Goal: Information Seeking & Learning: Learn about a topic

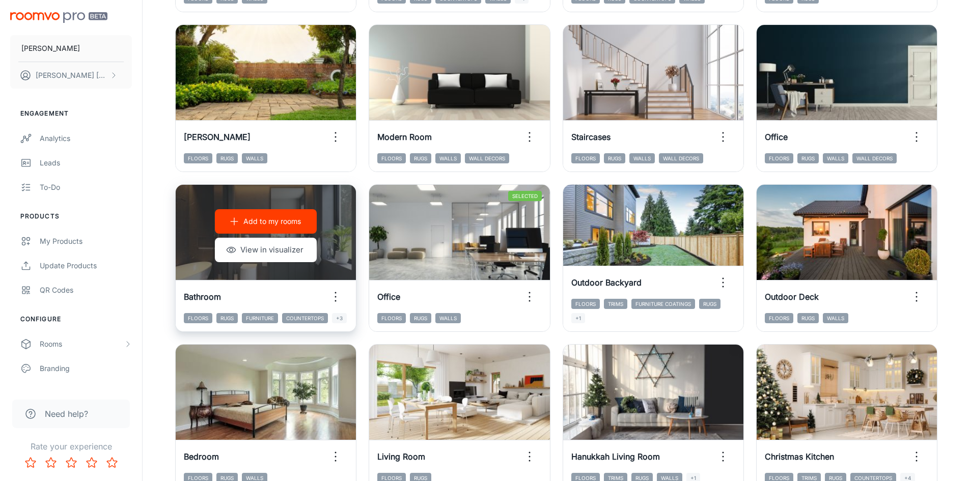
scroll to position [356, 0]
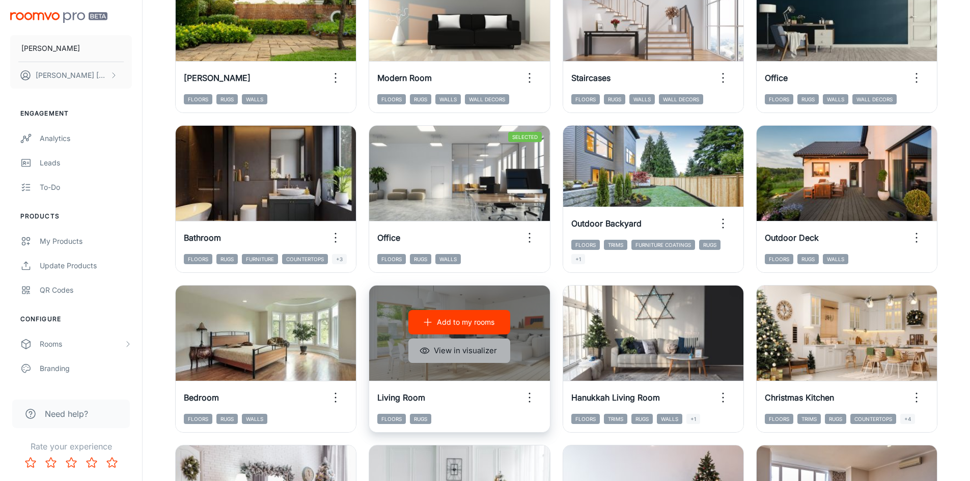
click at [498, 351] on button "View in visualizer" at bounding box center [459, 351] width 102 height 24
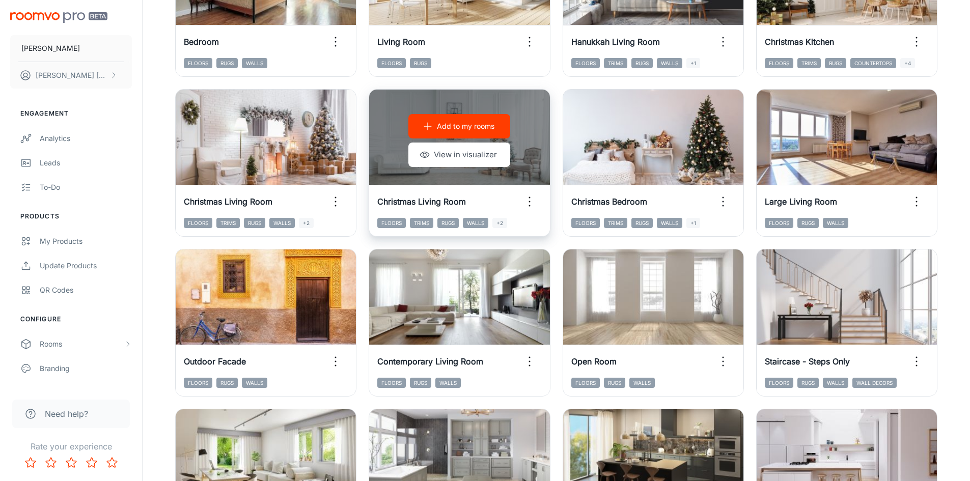
scroll to position [713, 0]
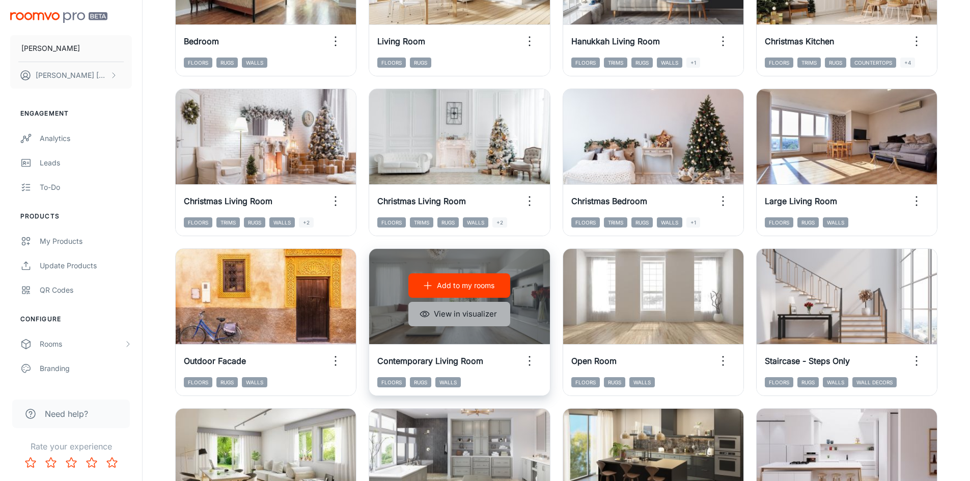
click at [458, 316] on button "View in visualizer" at bounding box center [459, 314] width 102 height 24
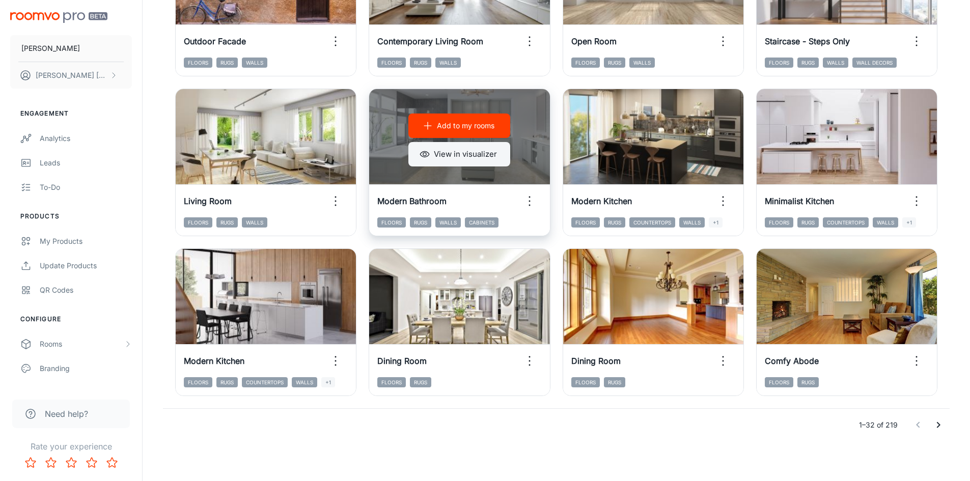
scroll to position [1034, 0]
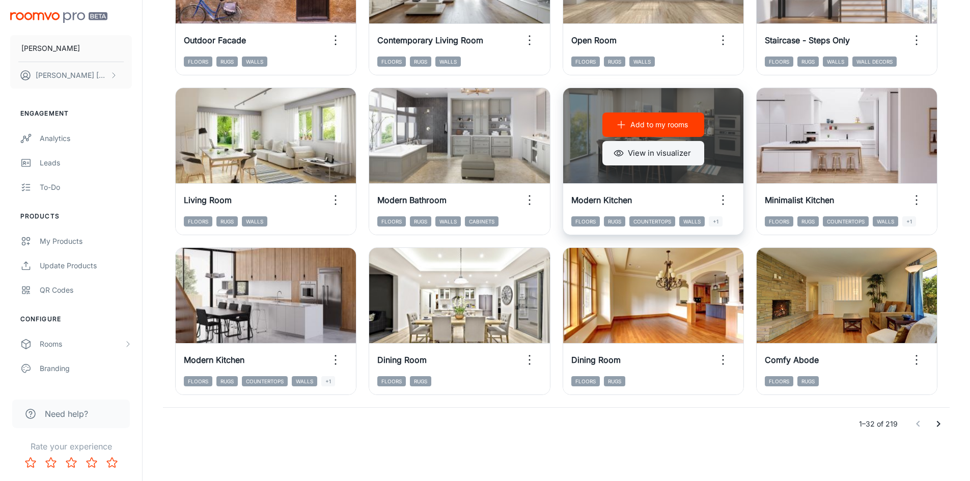
click at [661, 148] on button "View in visualizer" at bounding box center [653, 153] width 102 height 24
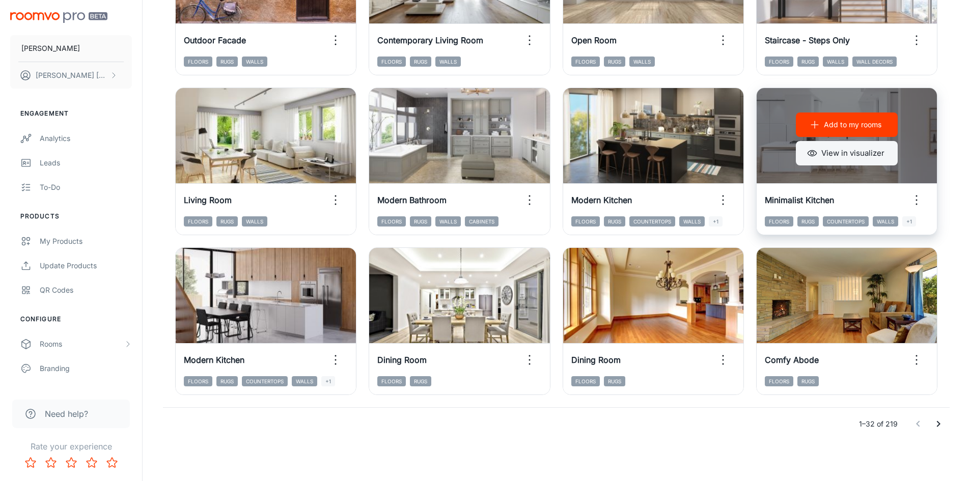
click at [844, 151] on button "View in visualizer" at bounding box center [847, 153] width 102 height 24
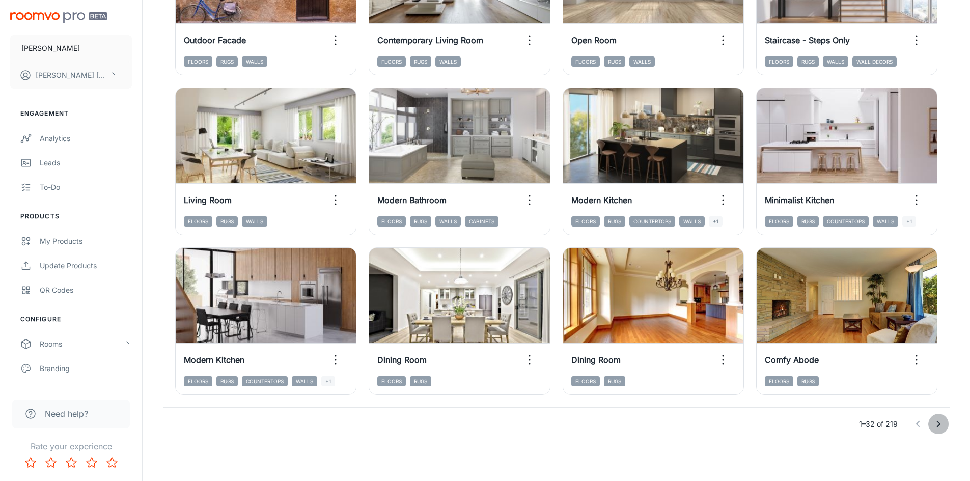
click at [939, 425] on icon "Go to next page" at bounding box center [939, 424] width 4 height 6
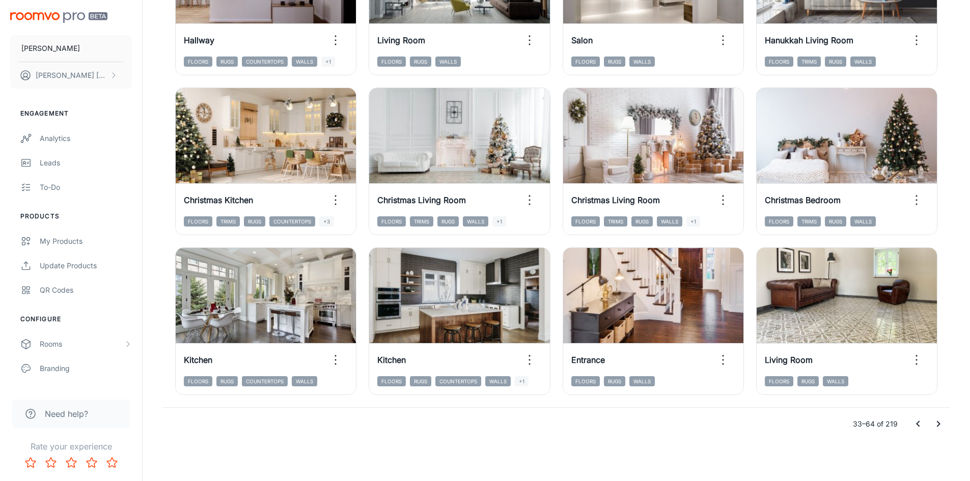
click at [939, 427] on icon "Go to next page" at bounding box center [938, 424] width 12 height 12
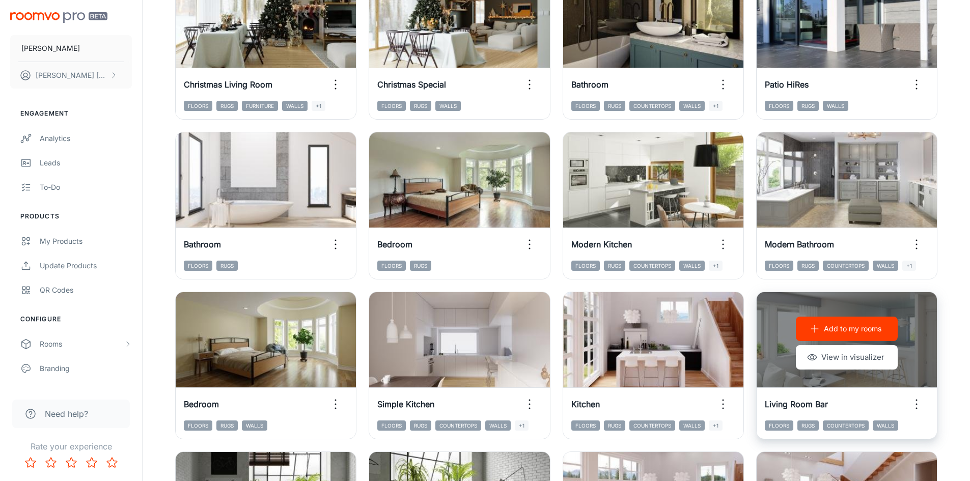
scroll to position [830, 0]
click at [857, 359] on button "View in visualizer" at bounding box center [847, 357] width 102 height 24
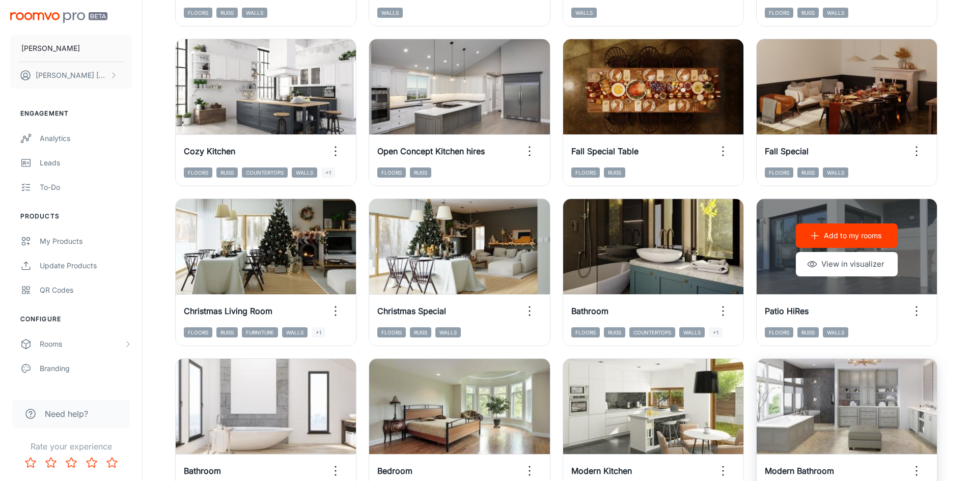
scroll to position [575, 0]
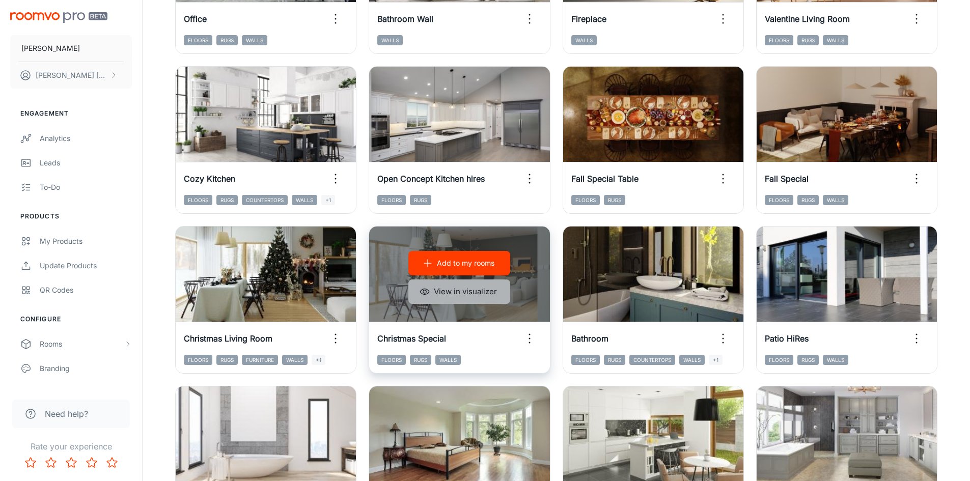
click at [477, 286] on button "View in visualizer" at bounding box center [459, 292] width 102 height 24
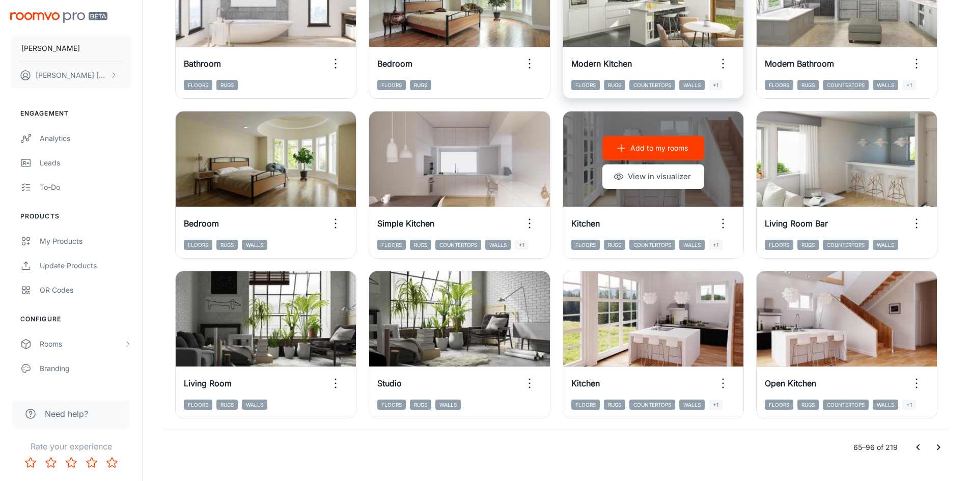
scroll to position [1034, 0]
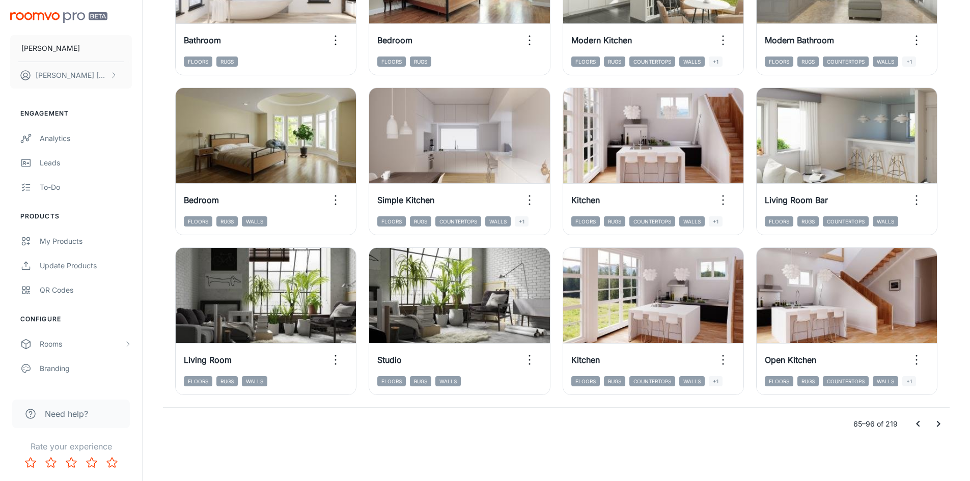
click at [936, 427] on icon "Go to next page" at bounding box center [938, 424] width 12 height 12
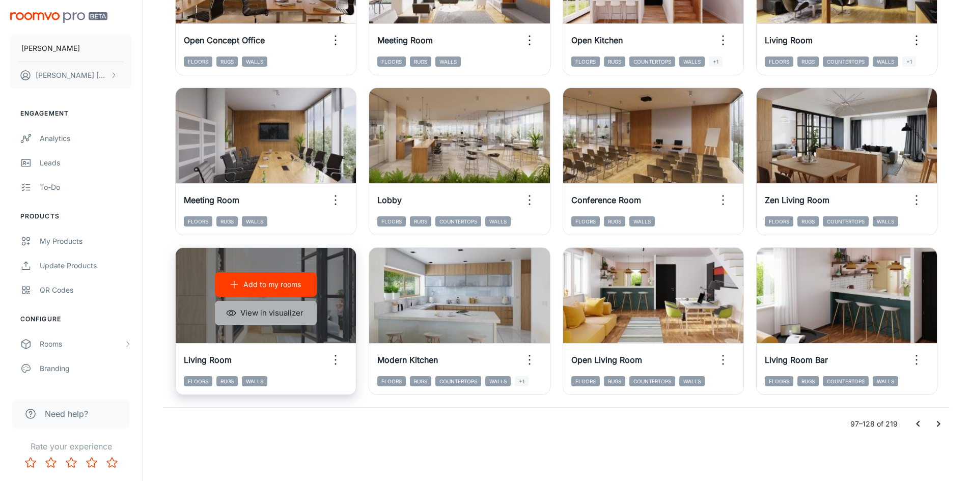
click at [292, 317] on button "View in visualizer" at bounding box center [266, 313] width 102 height 24
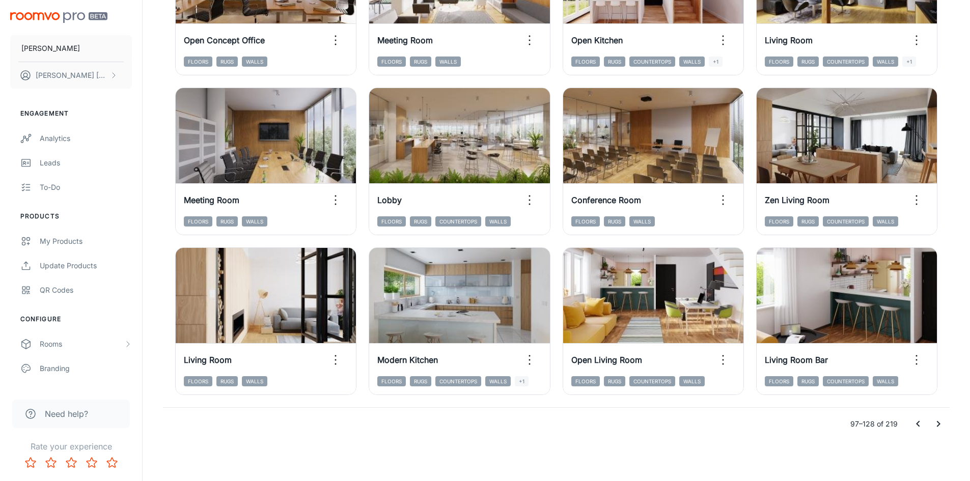
click at [939, 426] on icon "Go to next page" at bounding box center [938, 424] width 12 height 12
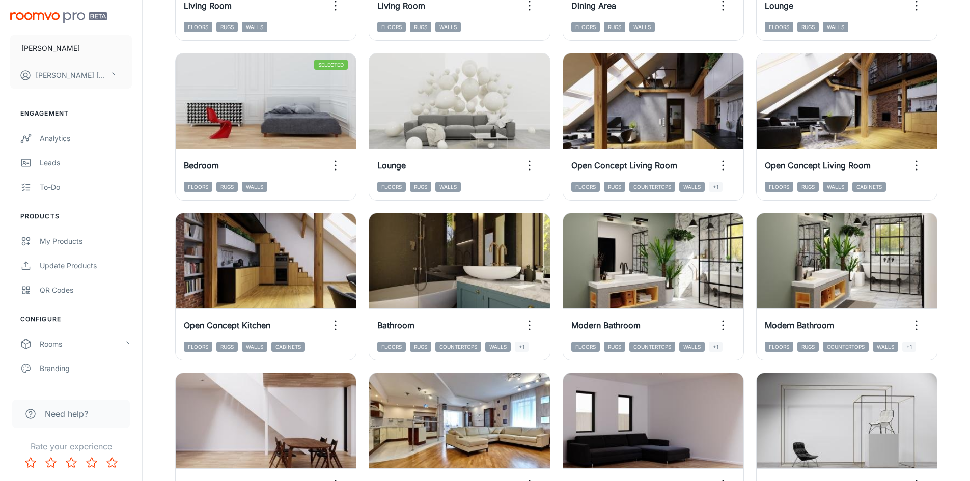
scroll to position [423, 0]
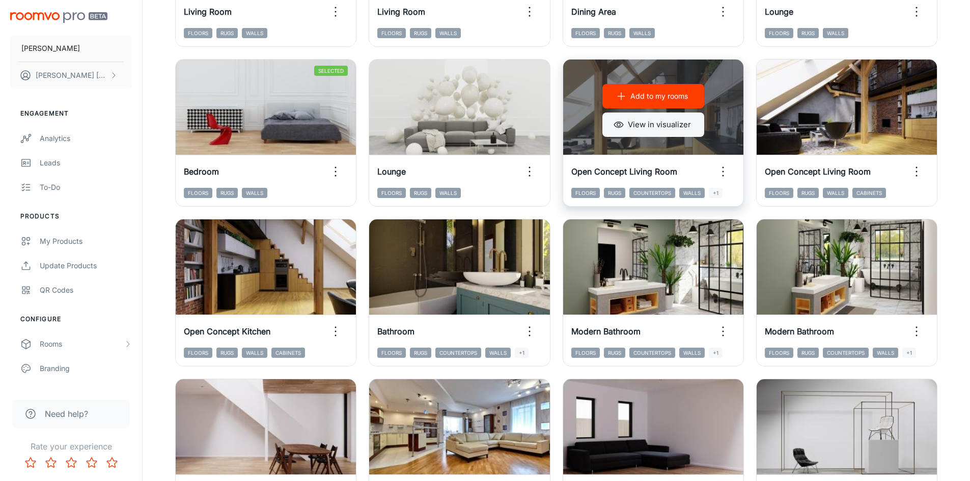
click at [677, 128] on button "View in visualizer" at bounding box center [653, 125] width 102 height 24
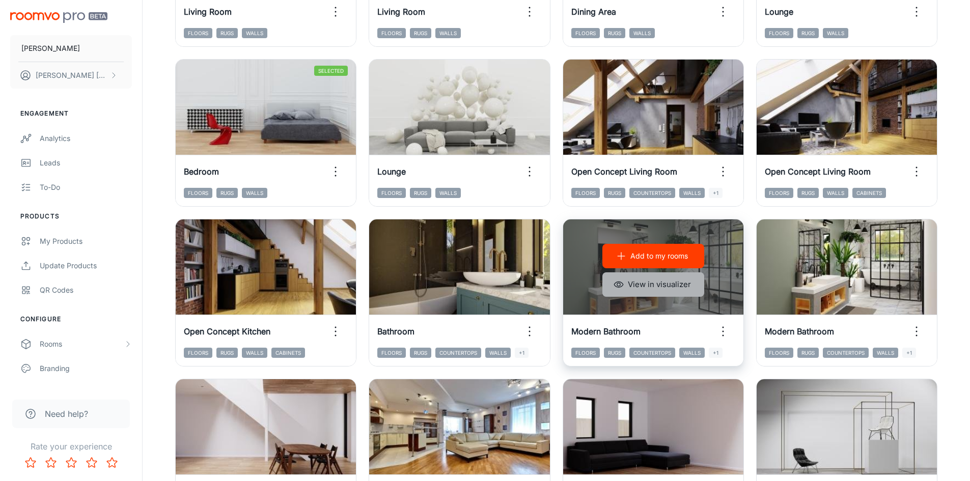
click at [643, 292] on button "View in visualizer" at bounding box center [653, 284] width 102 height 24
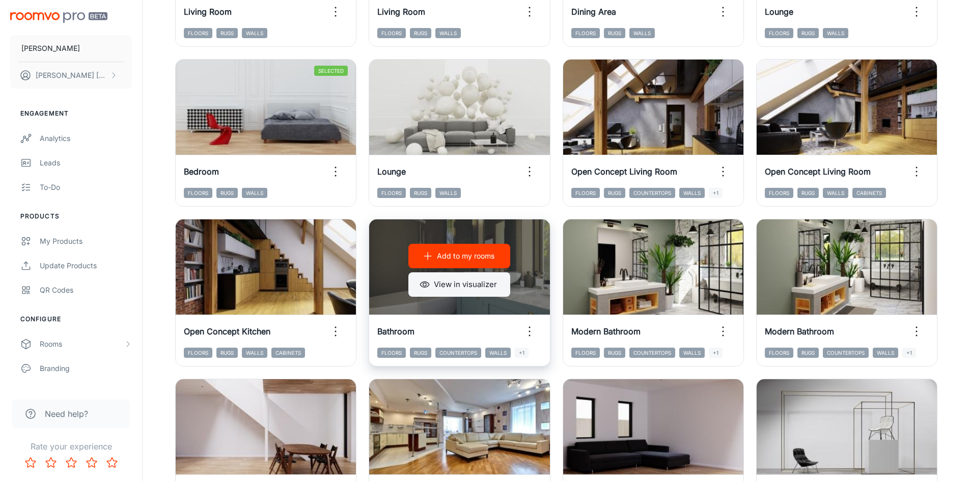
click at [464, 288] on button "View in visualizer" at bounding box center [459, 284] width 102 height 24
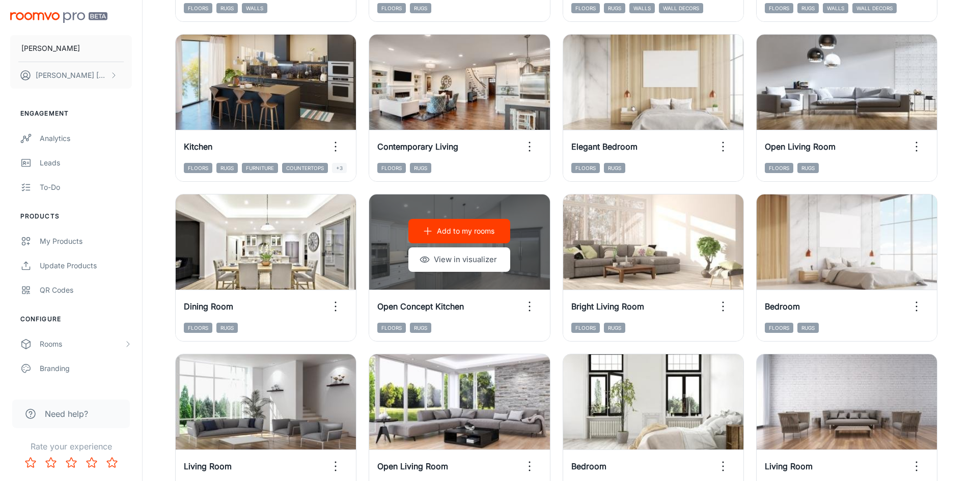
scroll to position [1034, 0]
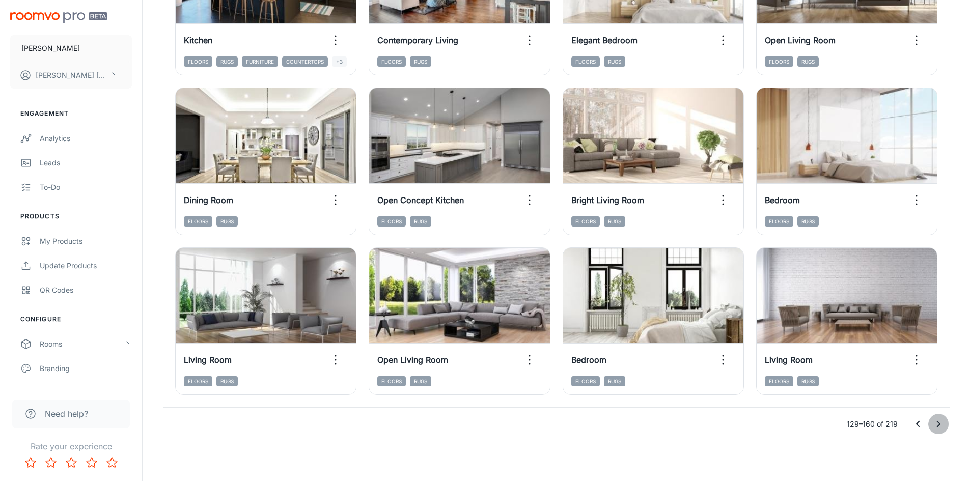
click at [943, 428] on icon "Go to next page" at bounding box center [938, 424] width 12 height 12
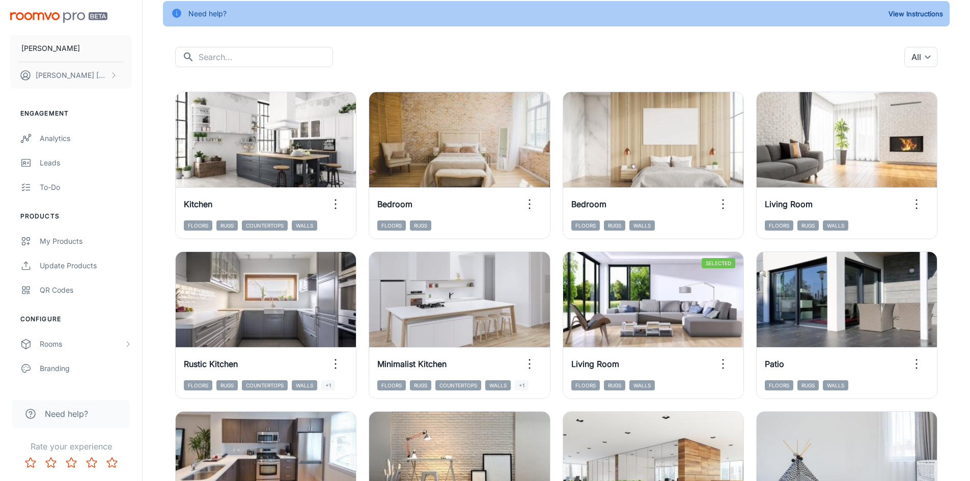
scroll to position [66, 0]
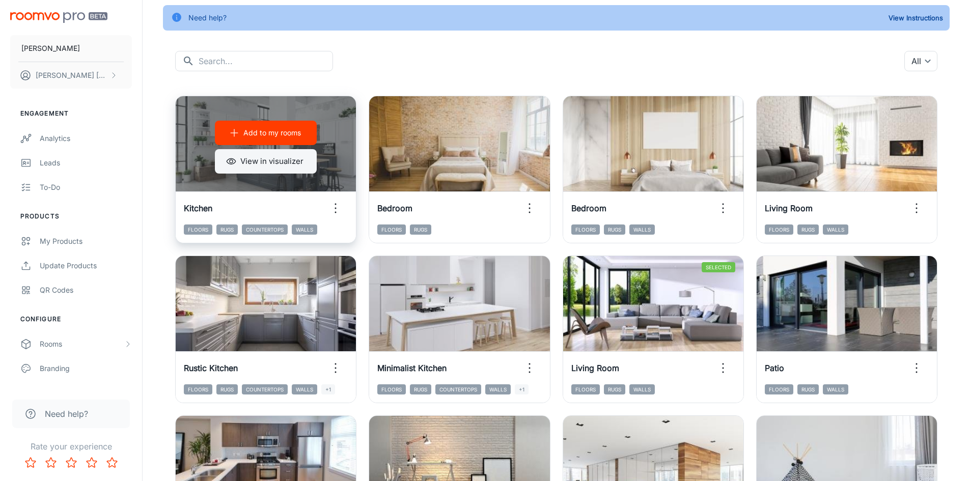
click at [255, 160] on button "View in visualizer" at bounding box center [266, 161] width 102 height 24
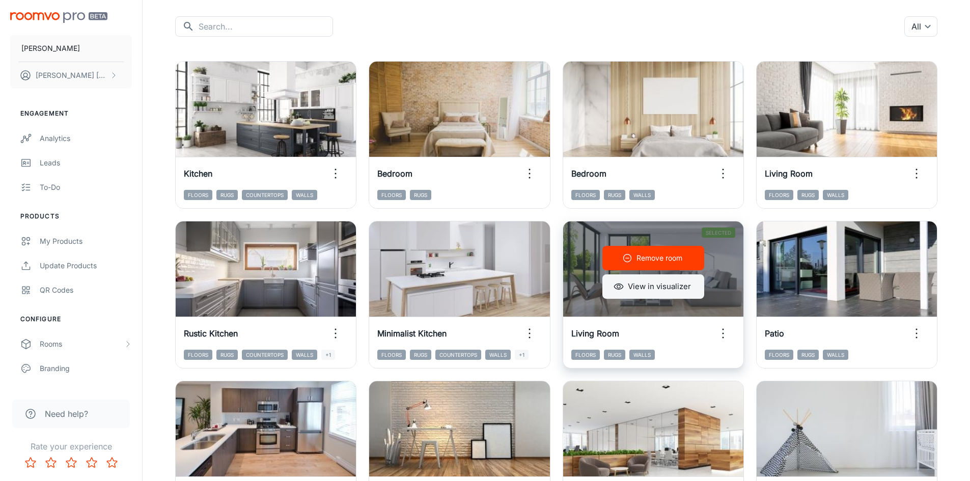
scroll to position [117, 0]
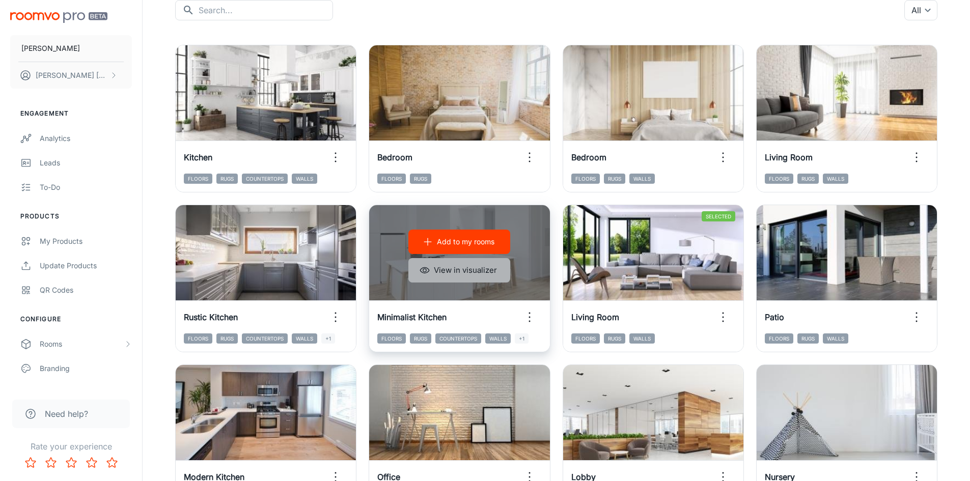
click at [489, 276] on button "View in visualizer" at bounding box center [459, 270] width 102 height 24
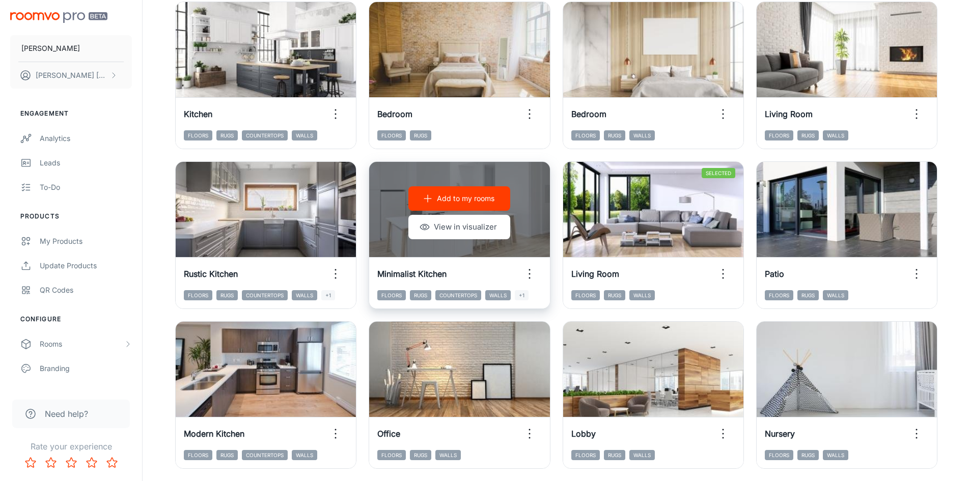
scroll to position [219, 0]
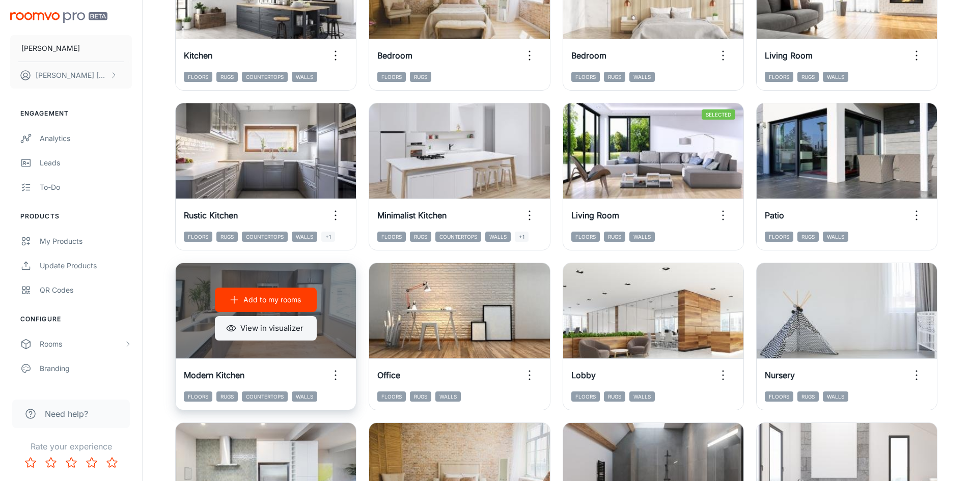
click at [301, 331] on button "View in visualizer" at bounding box center [266, 328] width 102 height 24
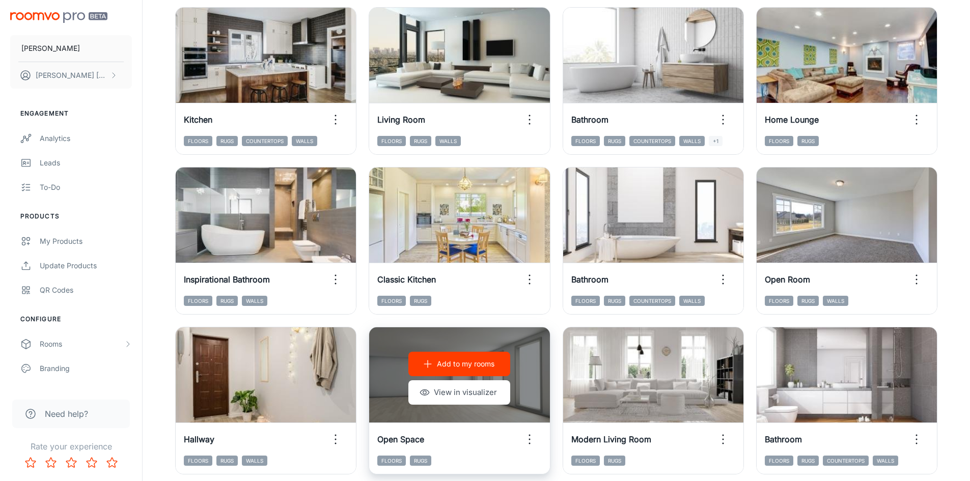
scroll to position [779, 0]
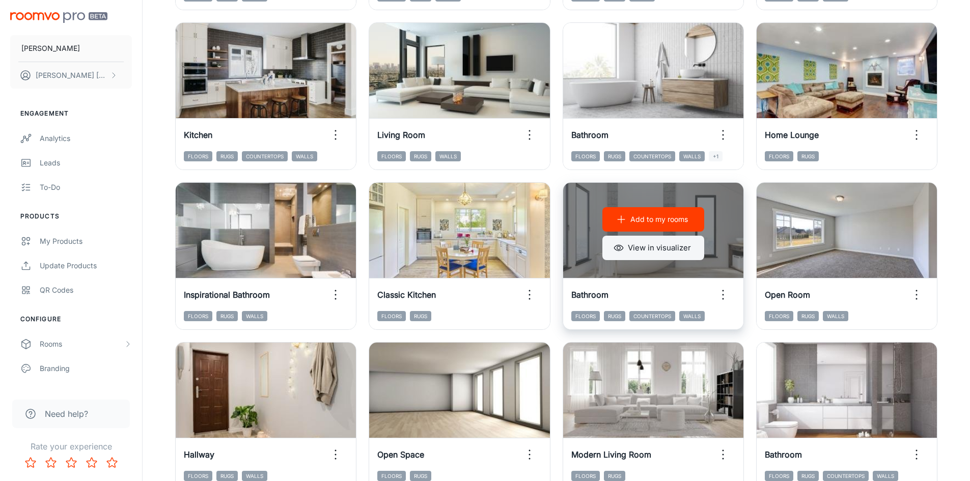
click at [659, 257] on button "View in visualizer" at bounding box center [653, 248] width 102 height 24
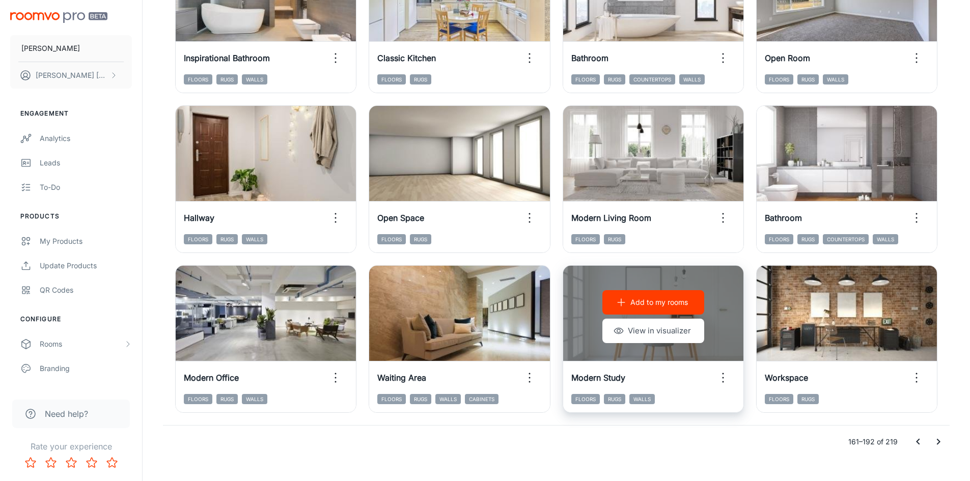
scroll to position [1034, 0]
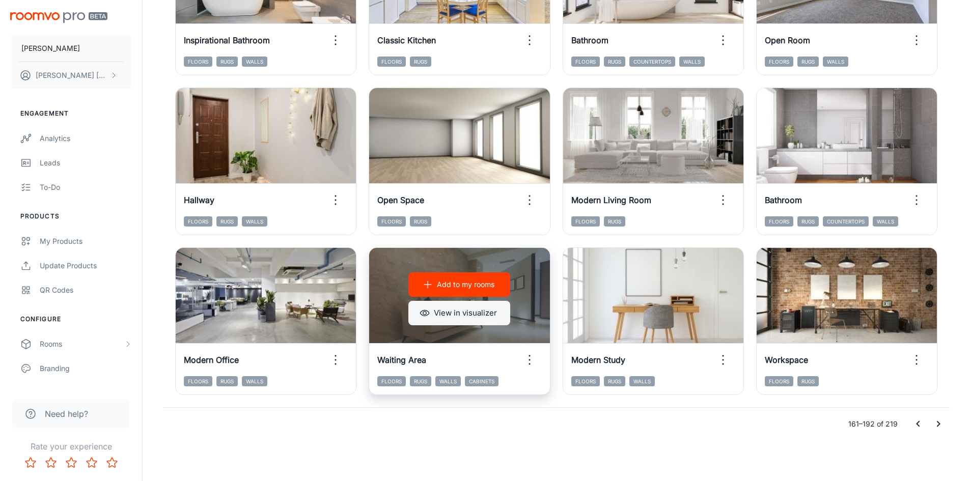
click at [445, 311] on button "View in visualizer" at bounding box center [459, 313] width 102 height 24
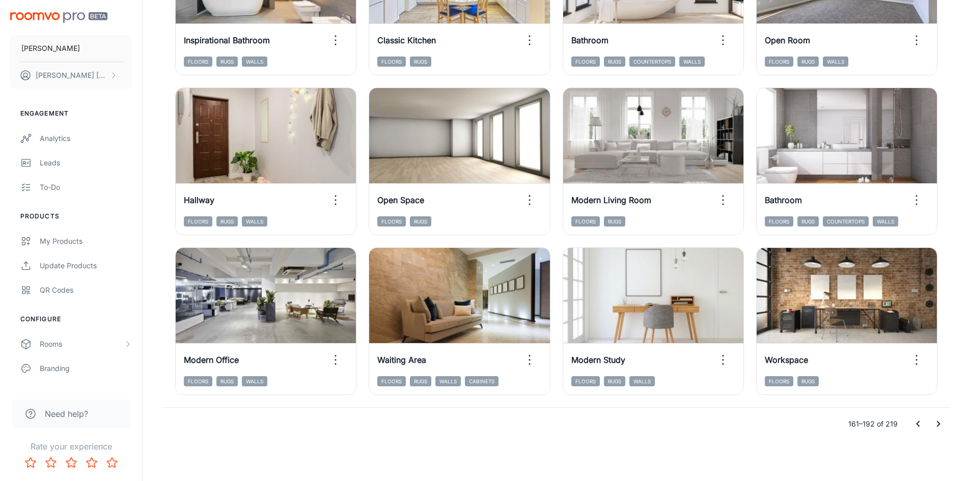
click at [936, 422] on icon "Go to next page" at bounding box center [938, 424] width 12 height 12
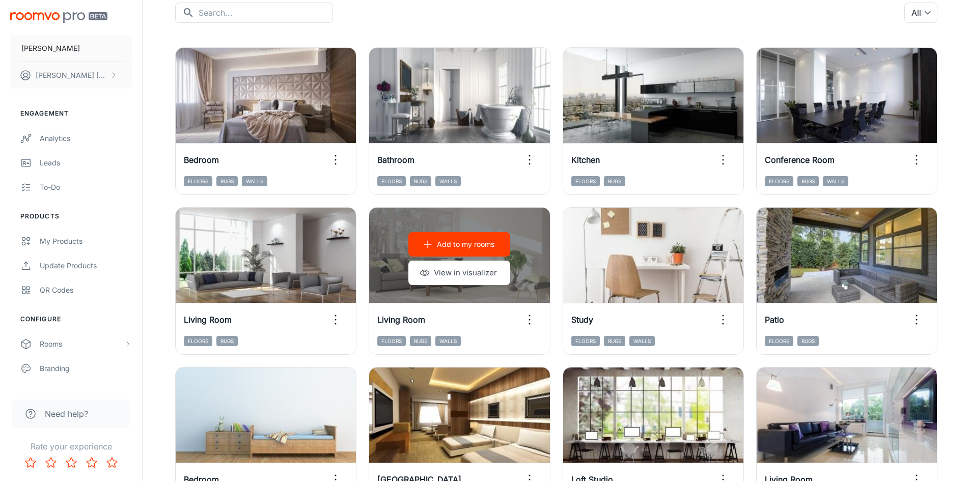
scroll to position [110, 0]
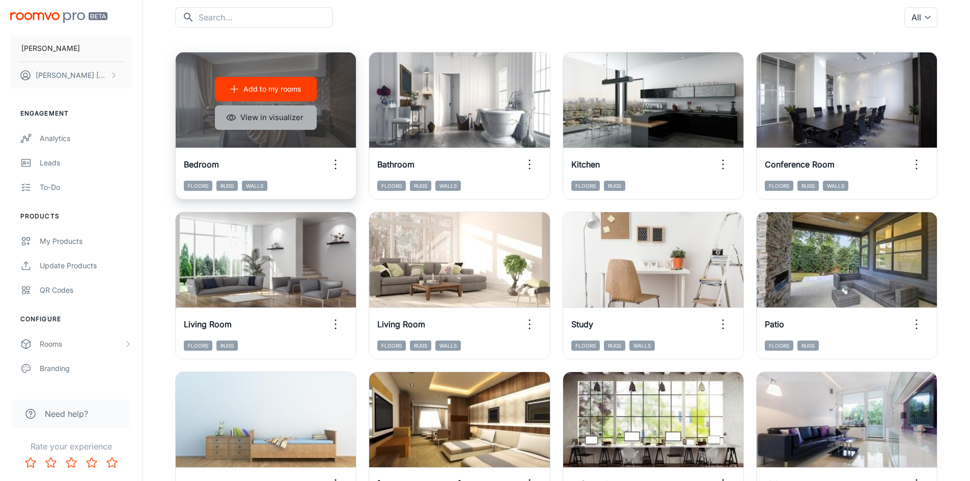
click at [257, 113] on button "View in visualizer" at bounding box center [266, 117] width 102 height 24
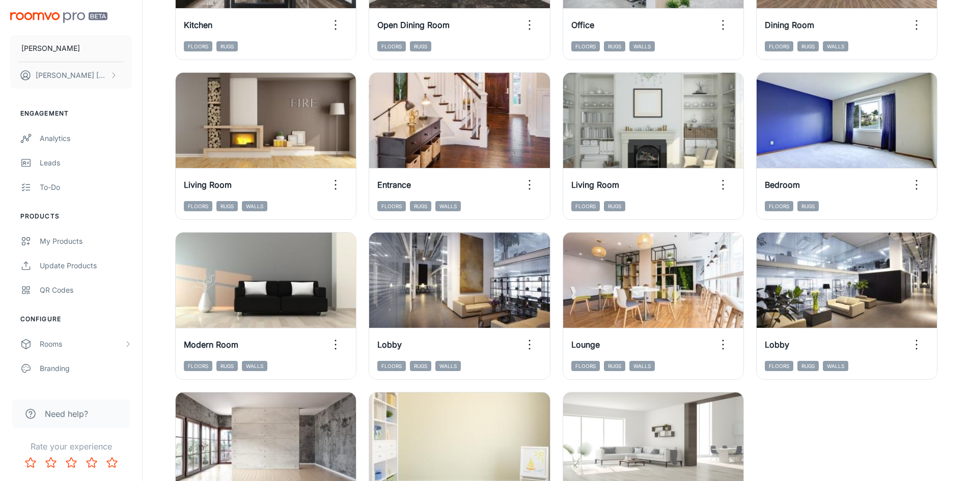
scroll to position [874, 0]
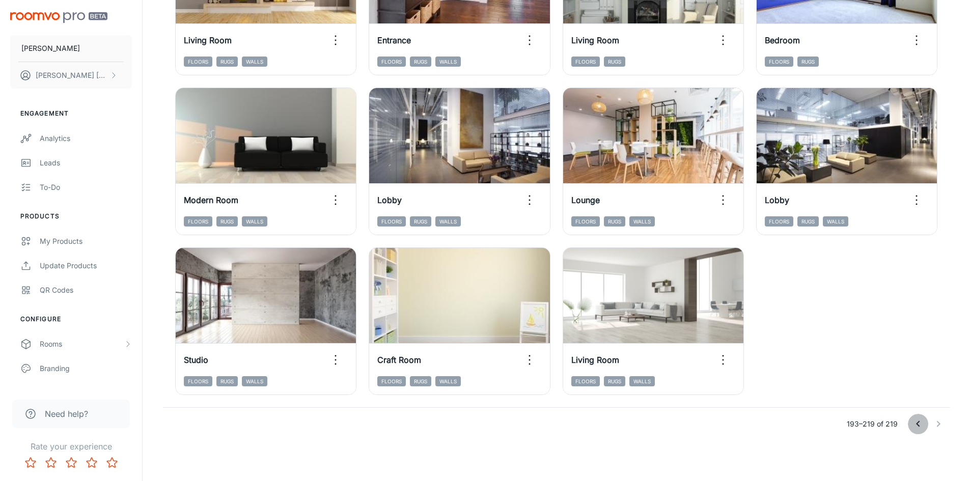
click at [915, 417] on button "Go to previous page" at bounding box center [918, 424] width 20 height 20
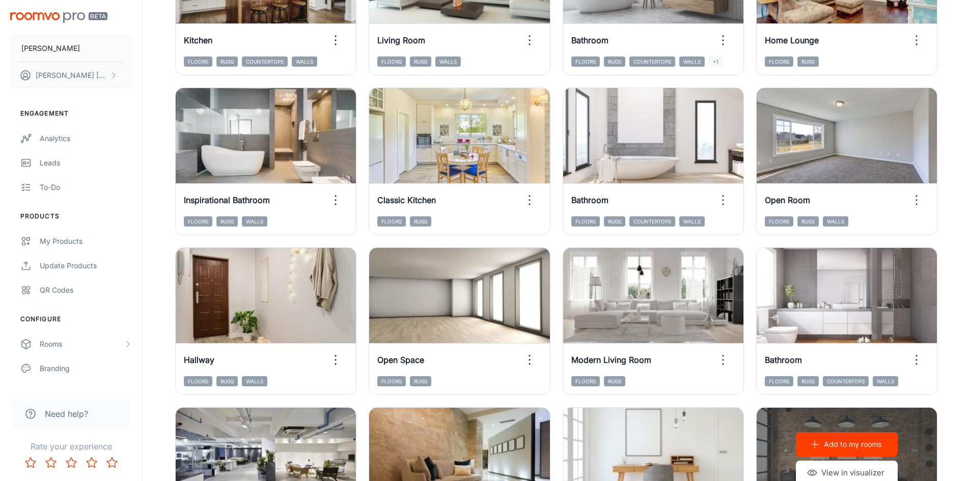
click at [915, 417] on div "Add to my rooms View in visualizer" at bounding box center [847, 459] width 180 height 102
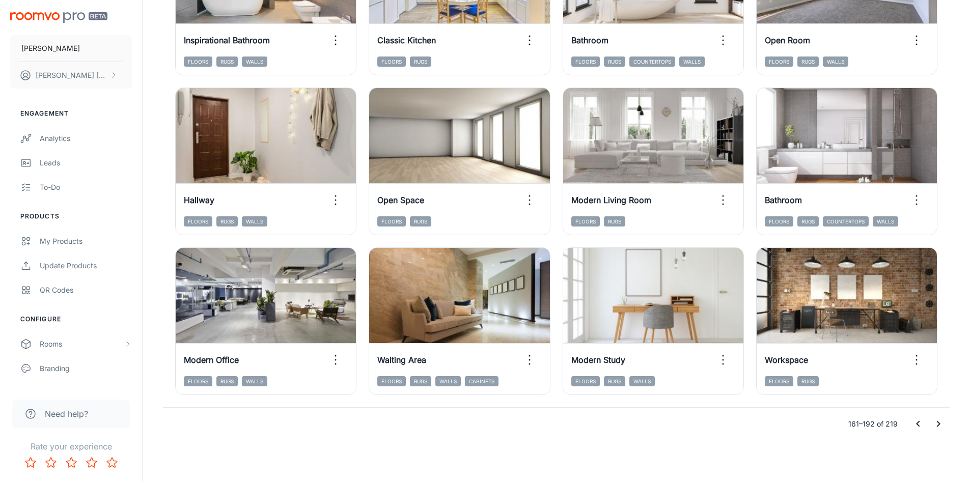
click at [915, 422] on icon "Go to previous page" at bounding box center [918, 424] width 12 height 12
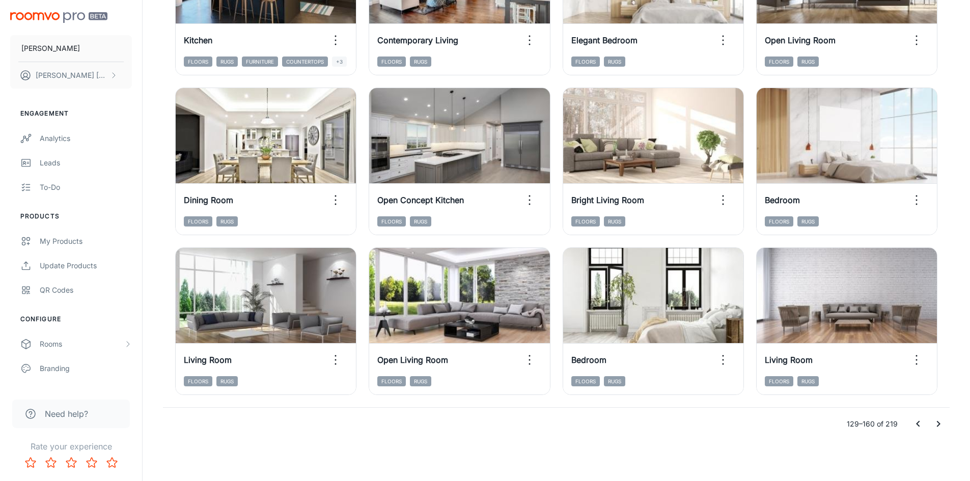
click at [914, 421] on icon "Go to previous page" at bounding box center [918, 424] width 12 height 12
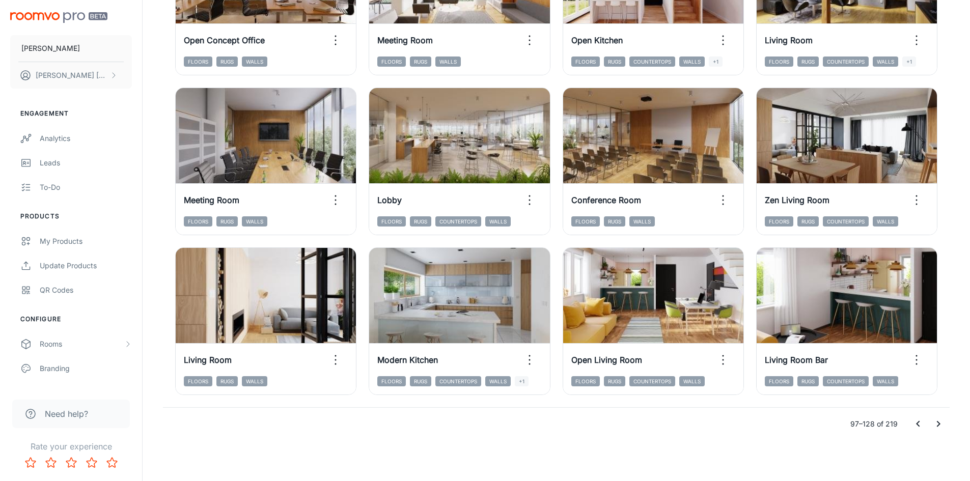
click at [916, 424] on icon "Go to previous page" at bounding box center [918, 424] width 12 height 12
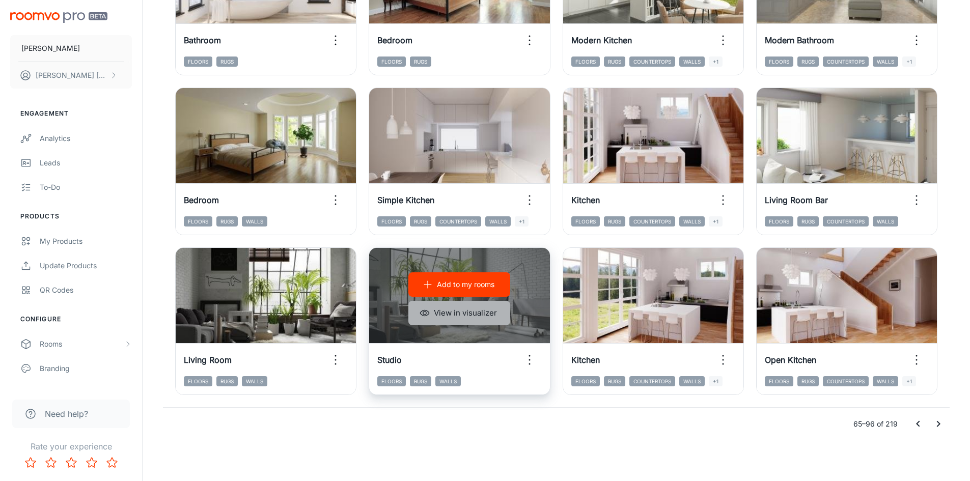
click at [477, 317] on button "View in visualizer" at bounding box center [459, 313] width 102 height 24
